Goal: Check status: Check status

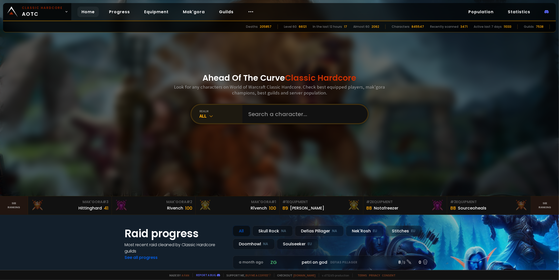
click at [211, 114] on icon at bounding box center [211, 116] width 5 height 5
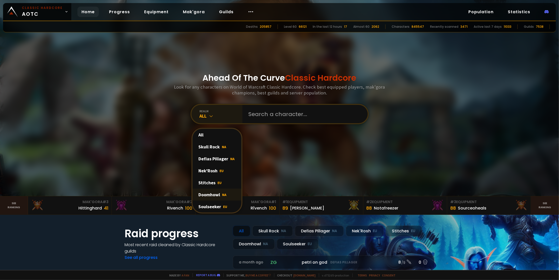
click at [211, 194] on div "Doomhowl NA" at bounding box center [217, 195] width 49 height 12
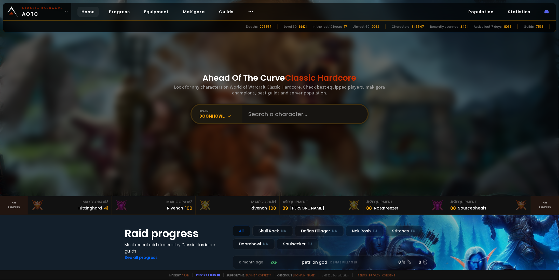
click at [273, 114] on input "text" at bounding box center [303, 114] width 116 height 18
paste input "[PERSON_NAME]"
type input "[PERSON_NAME]"
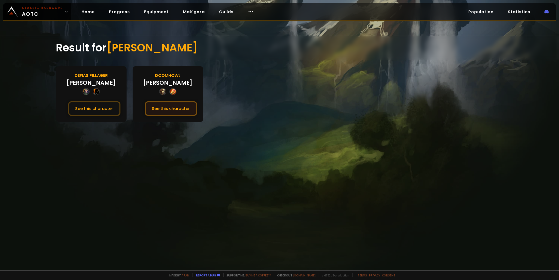
click at [176, 106] on button "See this character" at bounding box center [171, 108] width 52 height 15
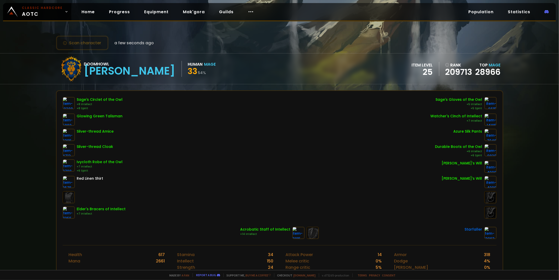
click at [13, 91] on div "Scan character a few seconds ago Doomhowl [PERSON_NAME] Human Mage 33 54 % item…" at bounding box center [279, 135] width 559 height 270
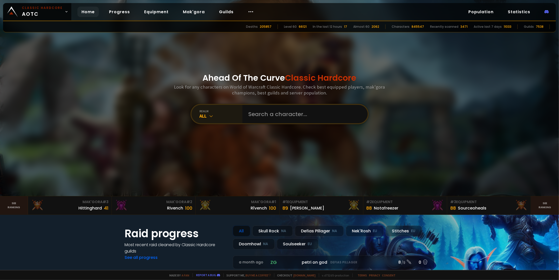
drag, startPoint x: 215, startPoint y: 117, endPoint x: 215, endPoint y: 123, distance: 5.3
click at [216, 117] on div "All" at bounding box center [221, 116] width 43 height 6
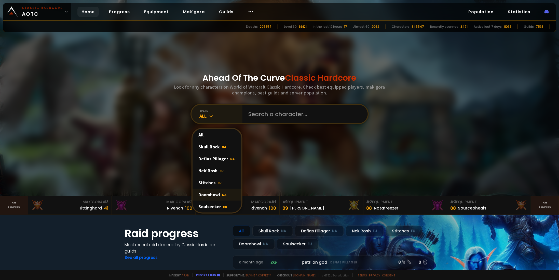
click at [215, 195] on div "Doomhowl NA" at bounding box center [217, 195] width 49 height 12
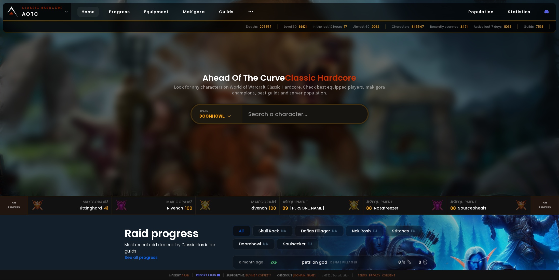
click at [276, 108] on input "text" at bounding box center [303, 114] width 116 height 18
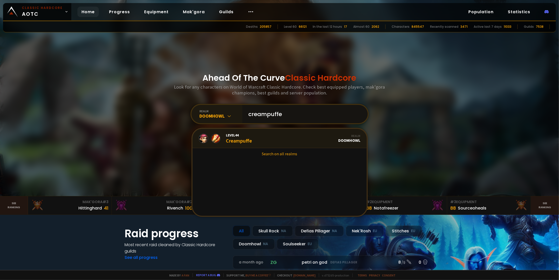
type input "creampuffe"
click at [257, 138] on link "Level 44 Creampuffe Realm Doomhowl" at bounding box center [280, 138] width 174 height 19
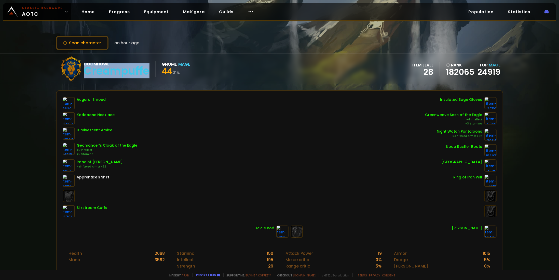
drag, startPoint x: 147, startPoint y: 72, endPoint x: 86, endPoint y: 72, distance: 60.9
click at [86, 72] on div "Creampuffe" at bounding box center [116, 71] width 65 height 8
copy div "Creampuffe"
click at [254, 74] on div "Doomhowl Creampuffe Gnome Mage 44 31 % item level 28 rank 182065 Top Mage 24919" at bounding box center [279, 68] width 447 height 31
